Goal: Navigation & Orientation: Find specific page/section

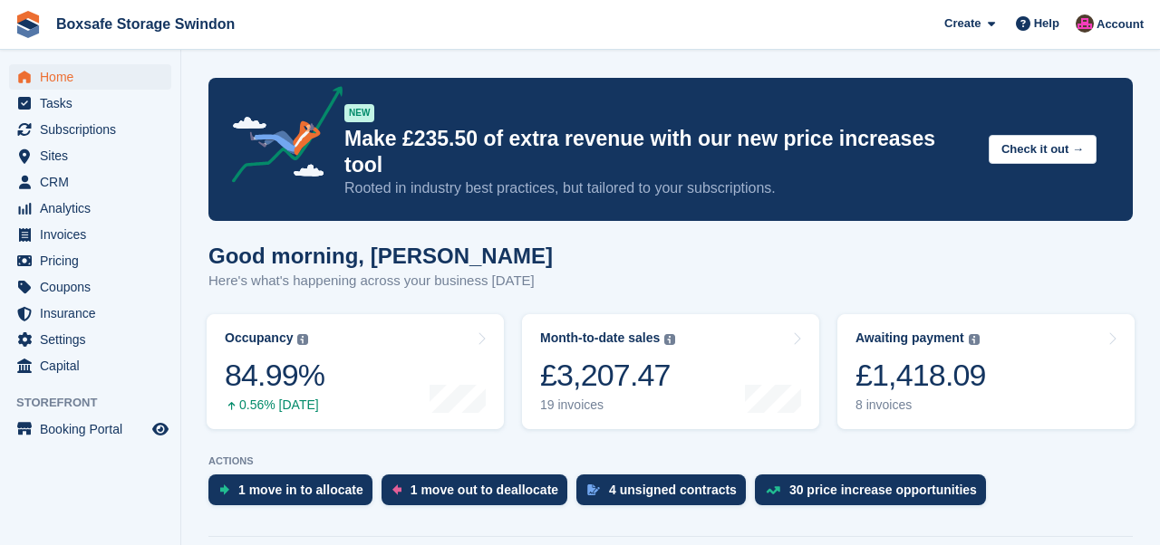
scroll to position [488, 0]
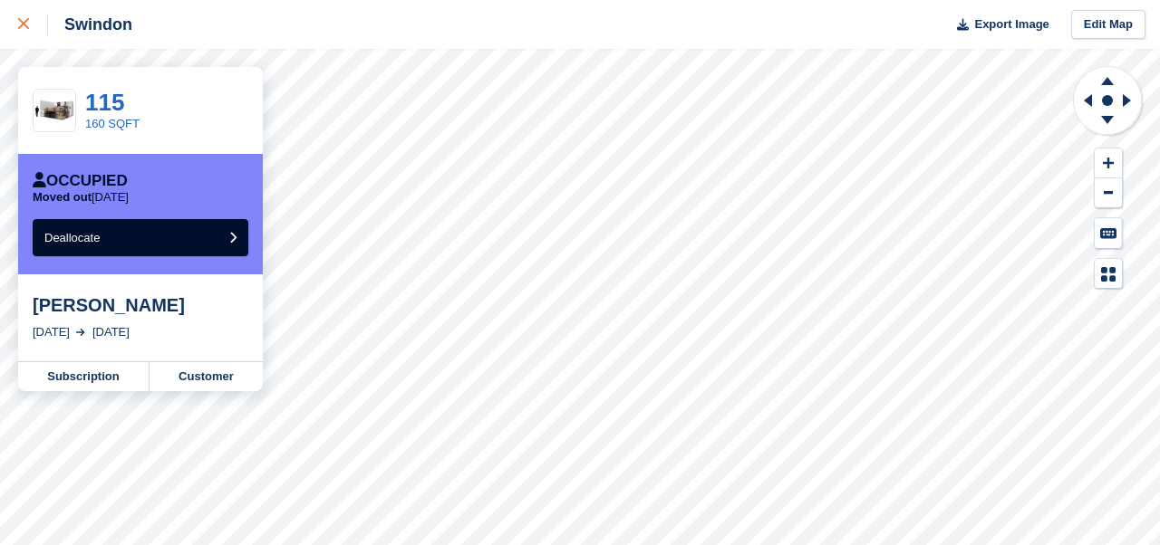
click at [23, 27] on icon at bounding box center [23, 23] width 11 height 11
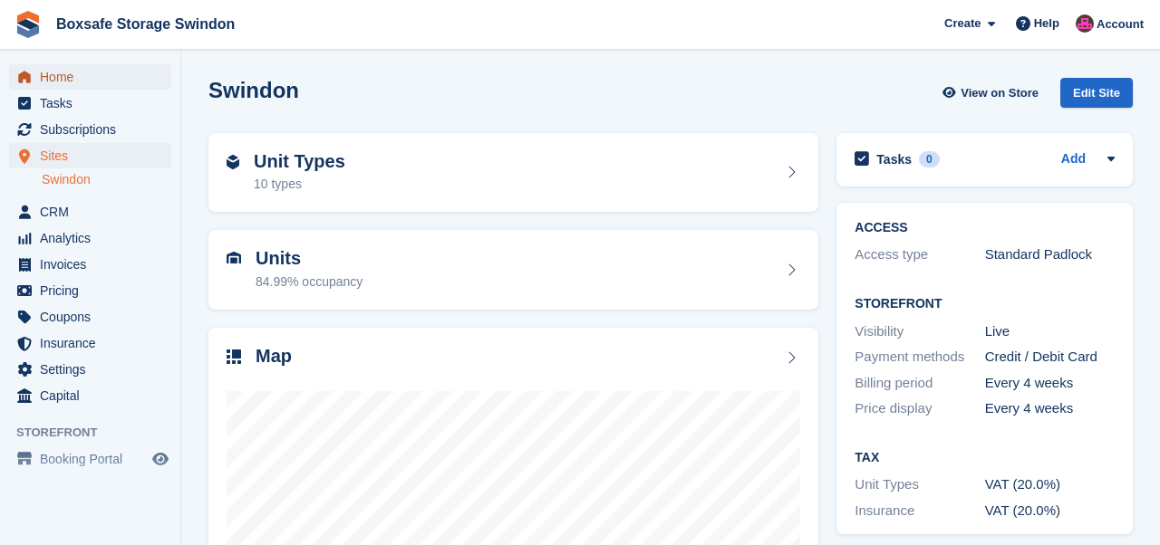
click at [50, 69] on span "Home" at bounding box center [94, 76] width 109 height 25
